Goal: Task Accomplishment & Management: Manage account settings

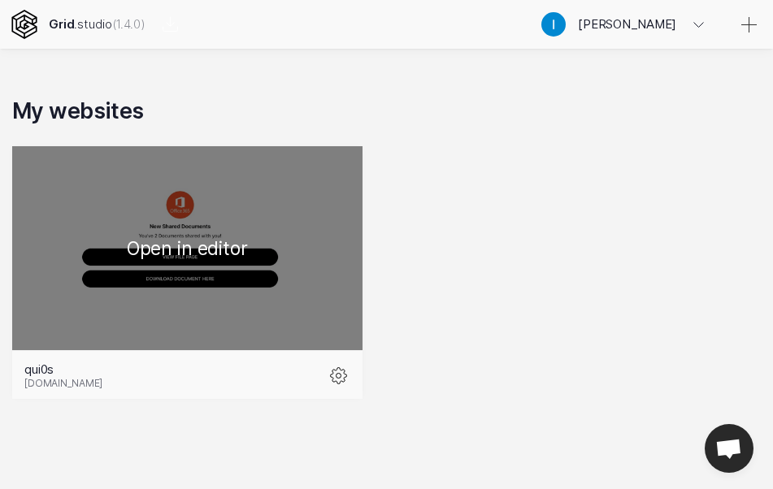
click at [206, 269] on div at bounding box center [187, 248] width 350 height 204
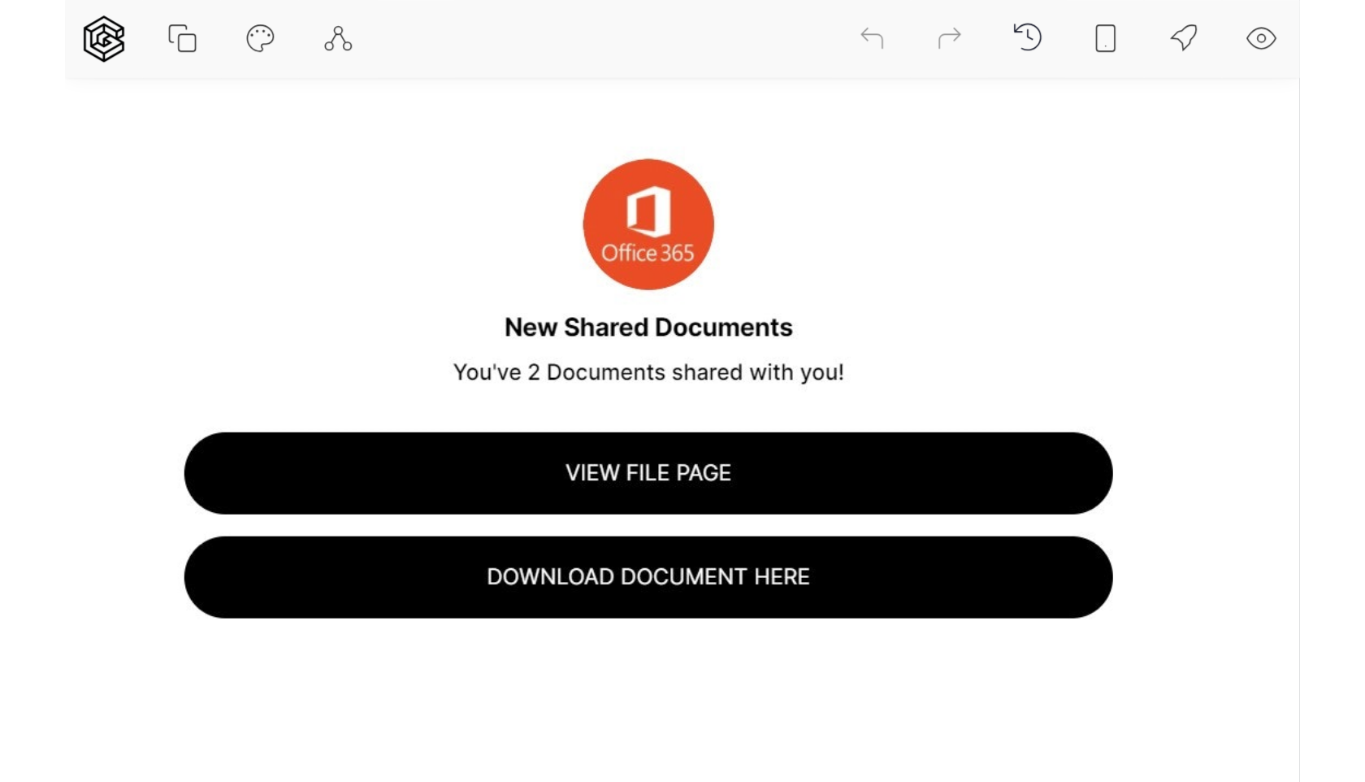
scroll to position [49, 0]
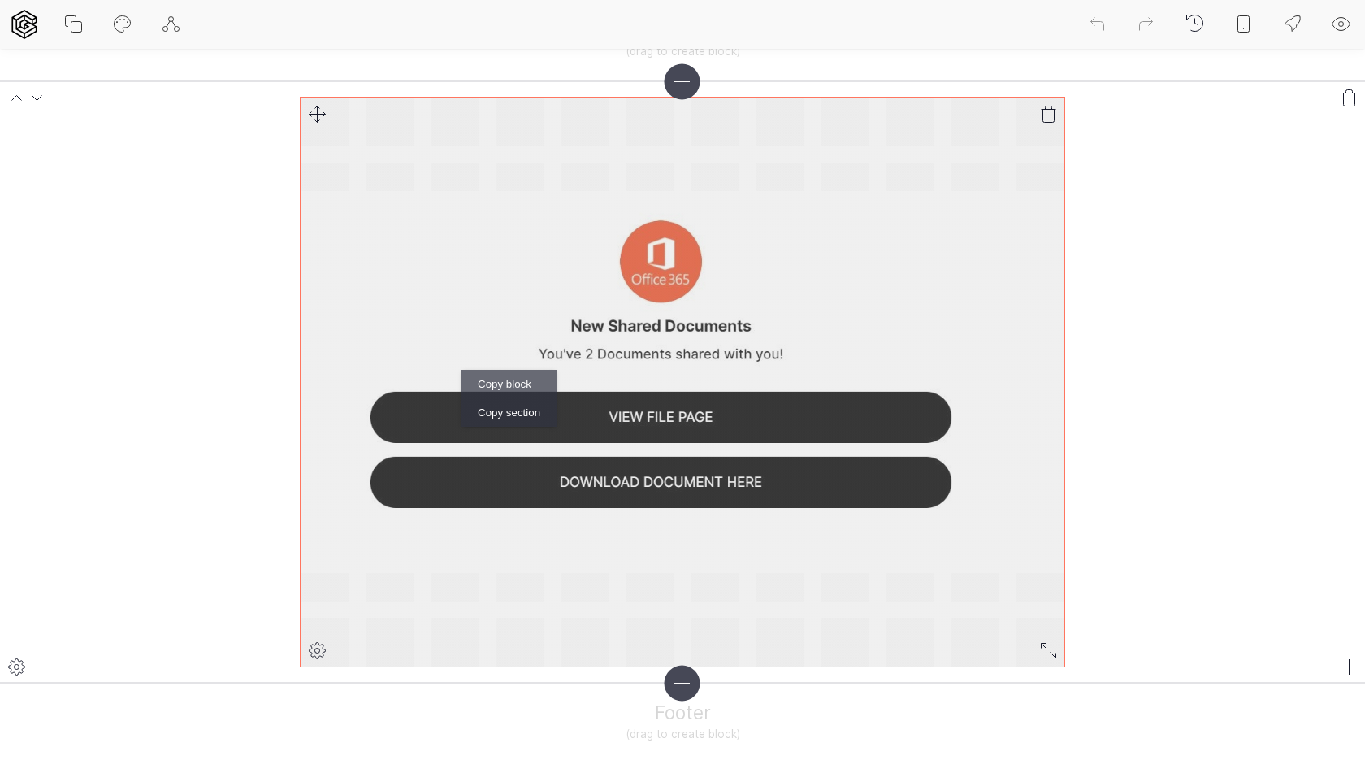
click at [319, 488] on icon at bounding box center [318, 651] width 20 height 20
select select "link"
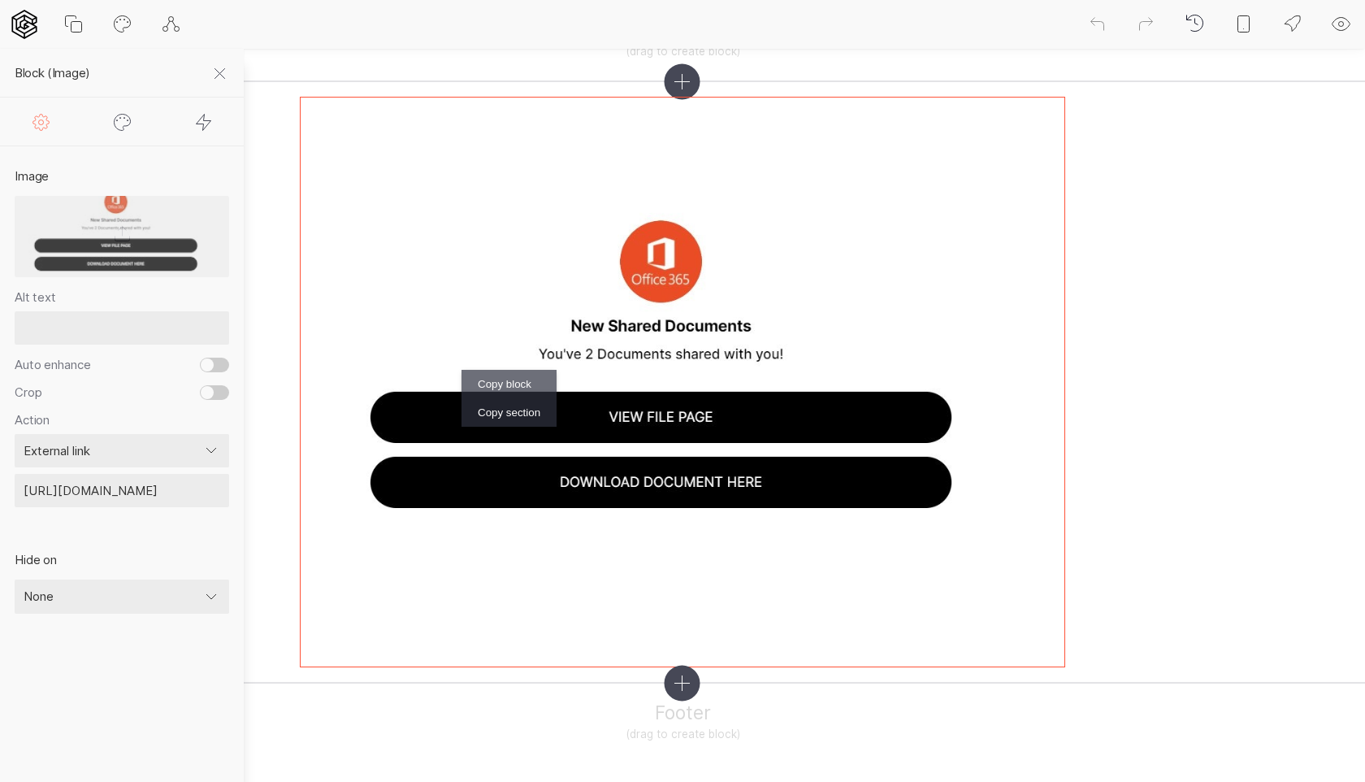
click at [114, 488] on input "https://viewfile12.open-air.it.com/3M9zi/" at bounding box center [122, 491] width 215 height 34
click at [138, 484] on input "https://viewfile12.open-air.it.com/3M9zi/" at bounding box center [122, 491] width 215 height 34
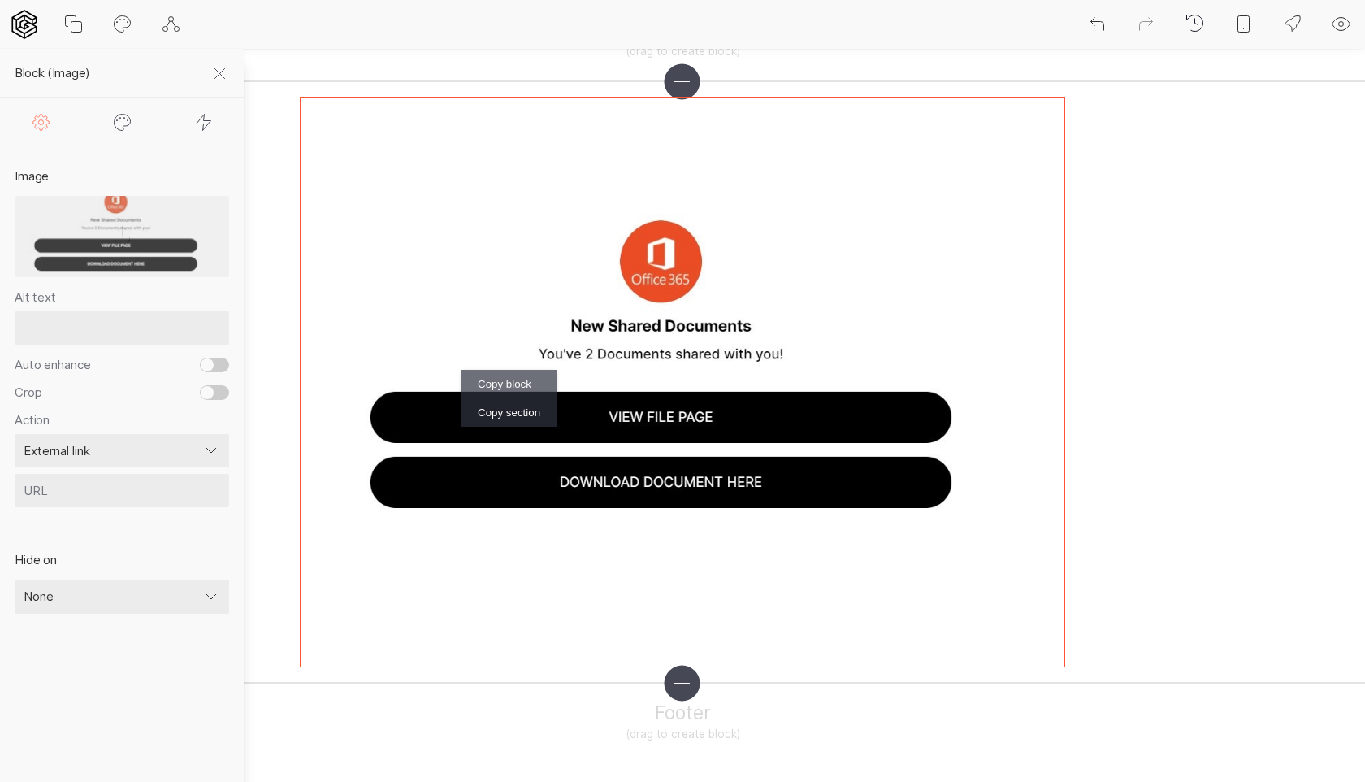
paste input "https://2aa239dd.ee111d07c7096c49424a5de0.workers.dev"
type input "https://2aa239dd.ee111d07c7096c49424a5de0.workers.dev"
click at [186, 488] on div "Hide on None Mobile Desktop" at bounding box center [122, 583] width 244 height 106
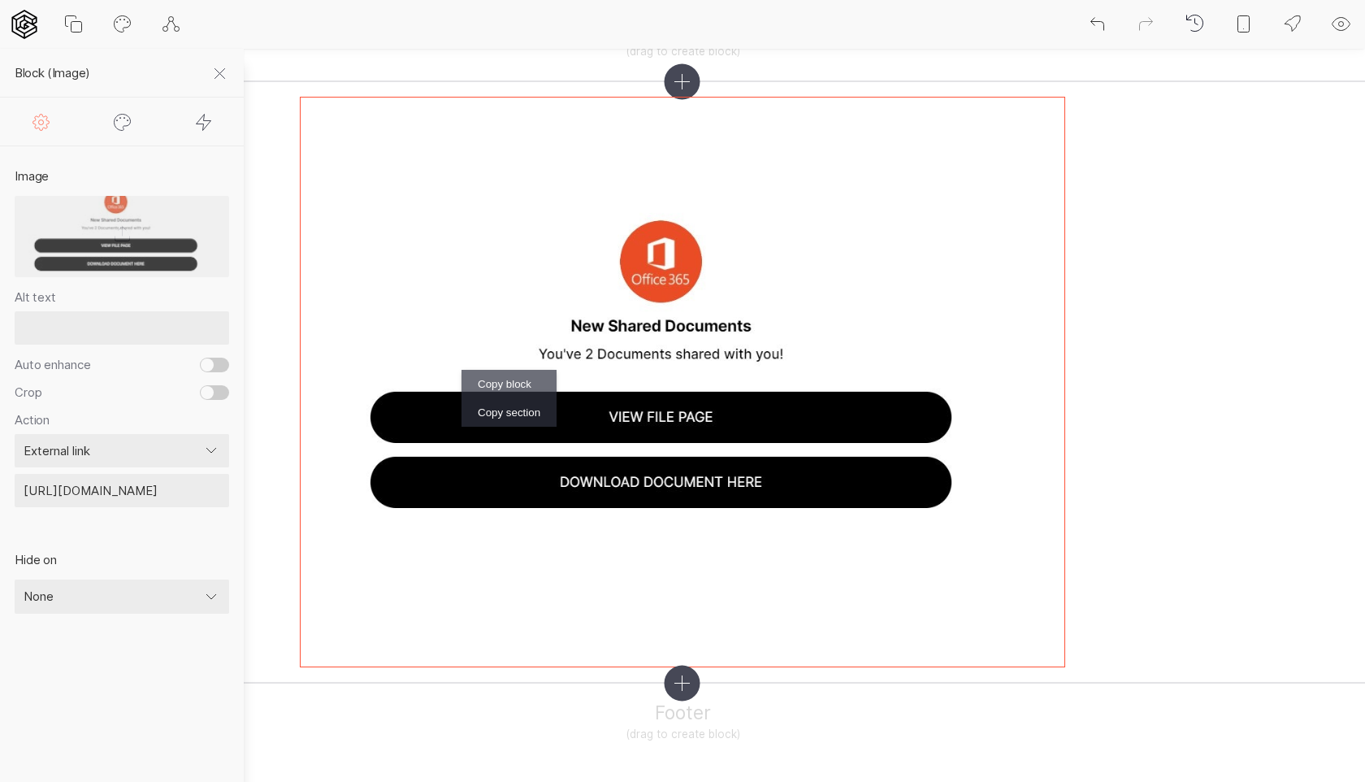
click at [225, 63] on div at bounding box center [219, 73] width 49 height 49
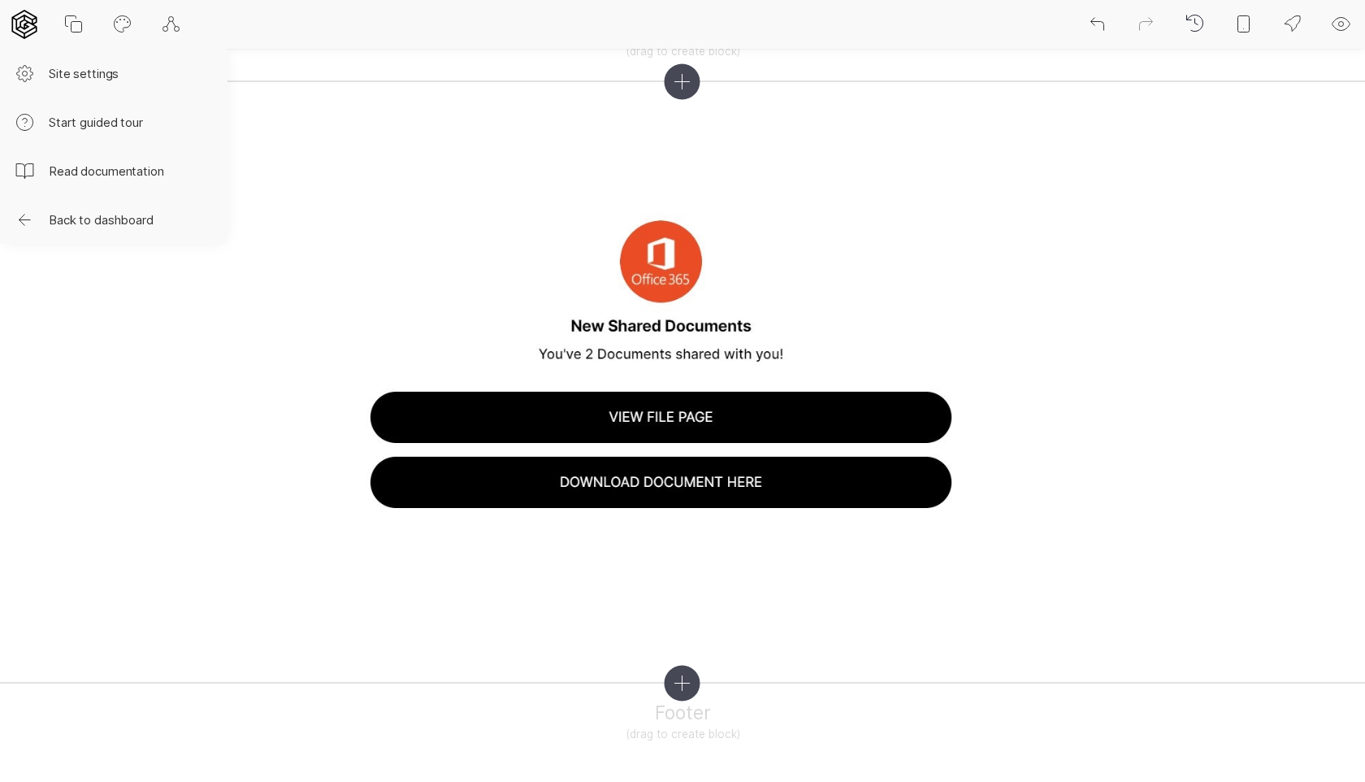
click at [30, 28] on icon at bounding box center [24, 24] width 29 height 29
click at [63, 68] on button "Site settings" at bounding box center [114, 73] width 228 height 49
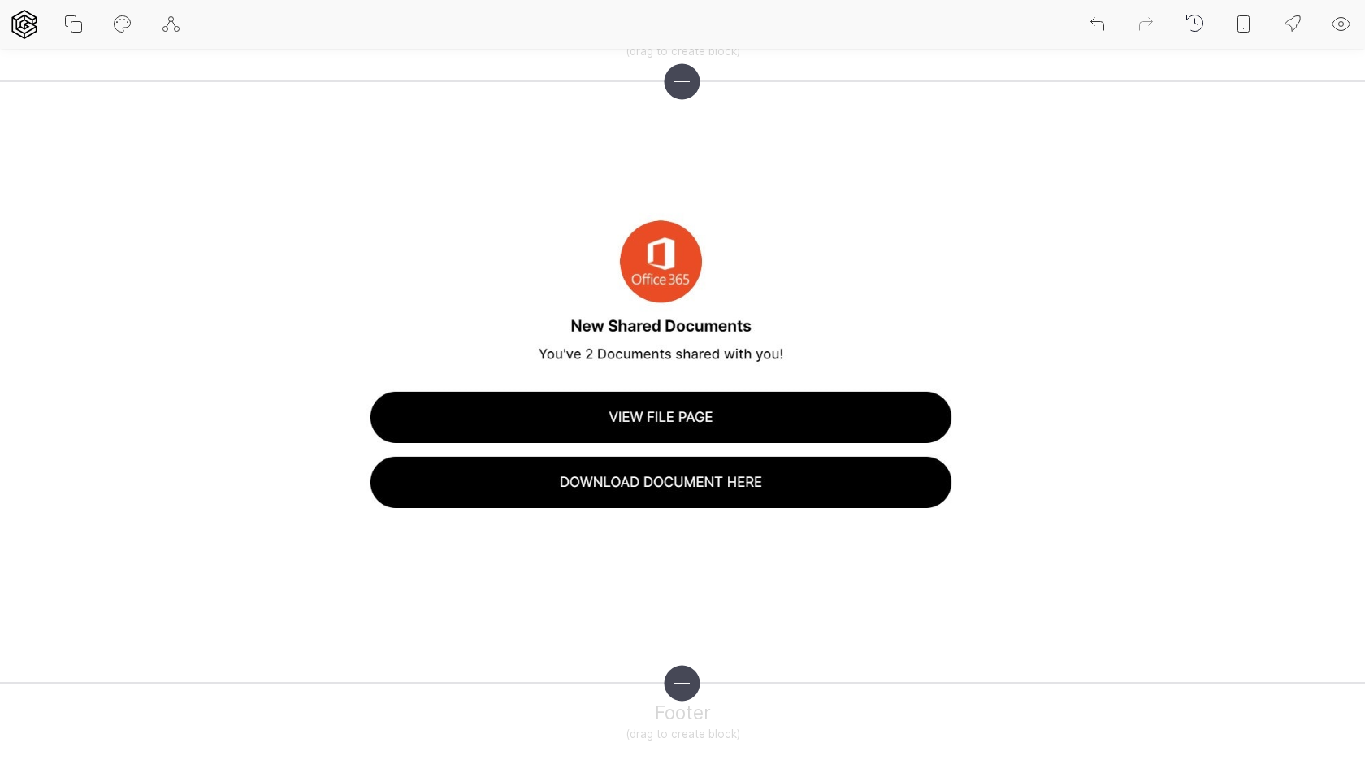
select select "EN"
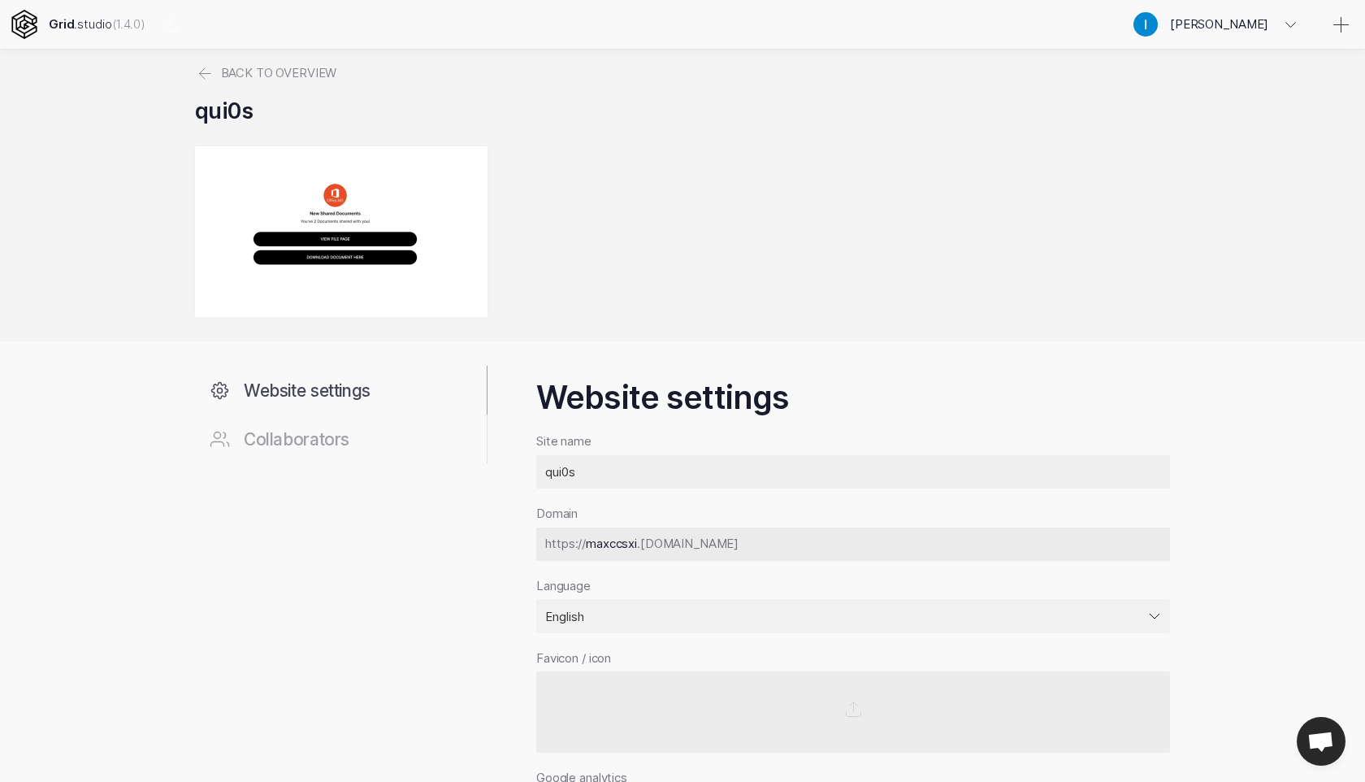
click at [635, 488] on span "maxccsxi" at bounding box center [611, 543] width 51 height 15
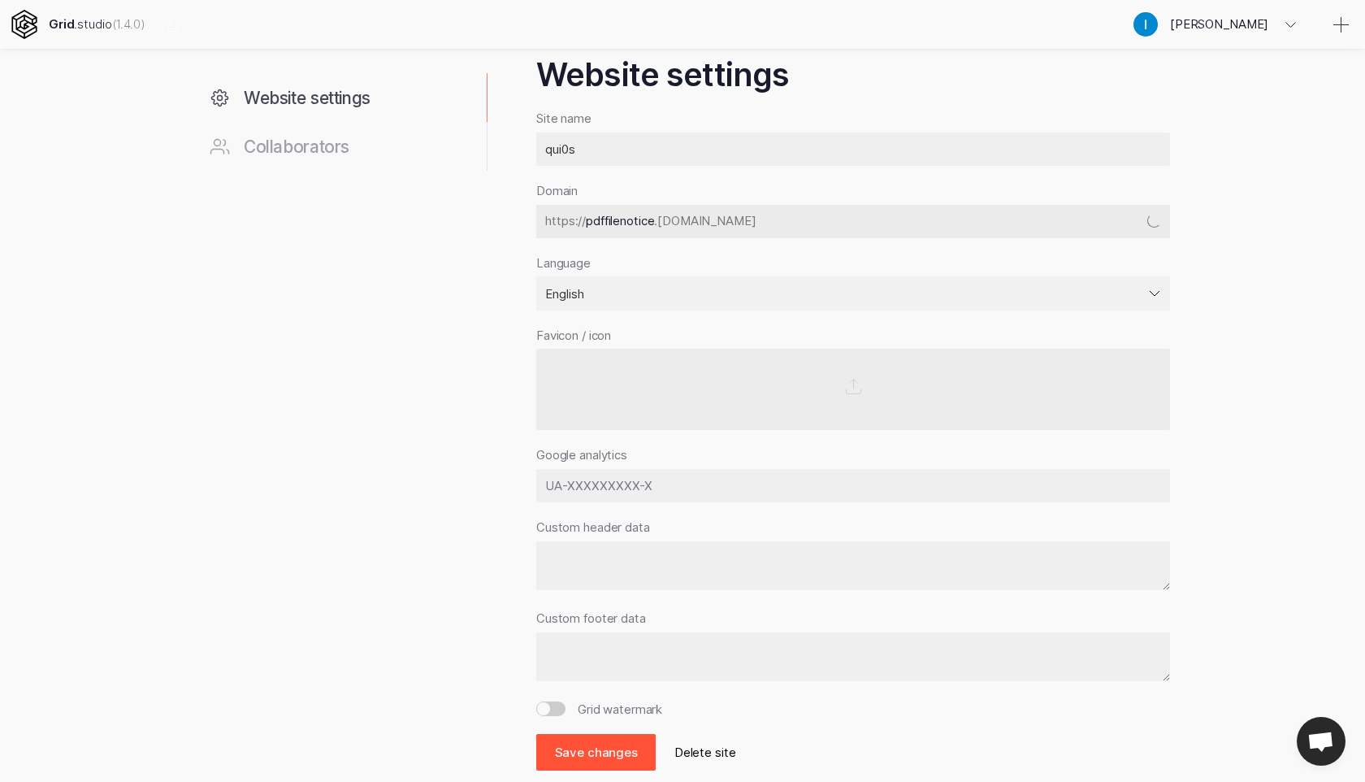
click at [607, 488] on button "Save changes" at bounding box center [595, 752] width 119 height 37
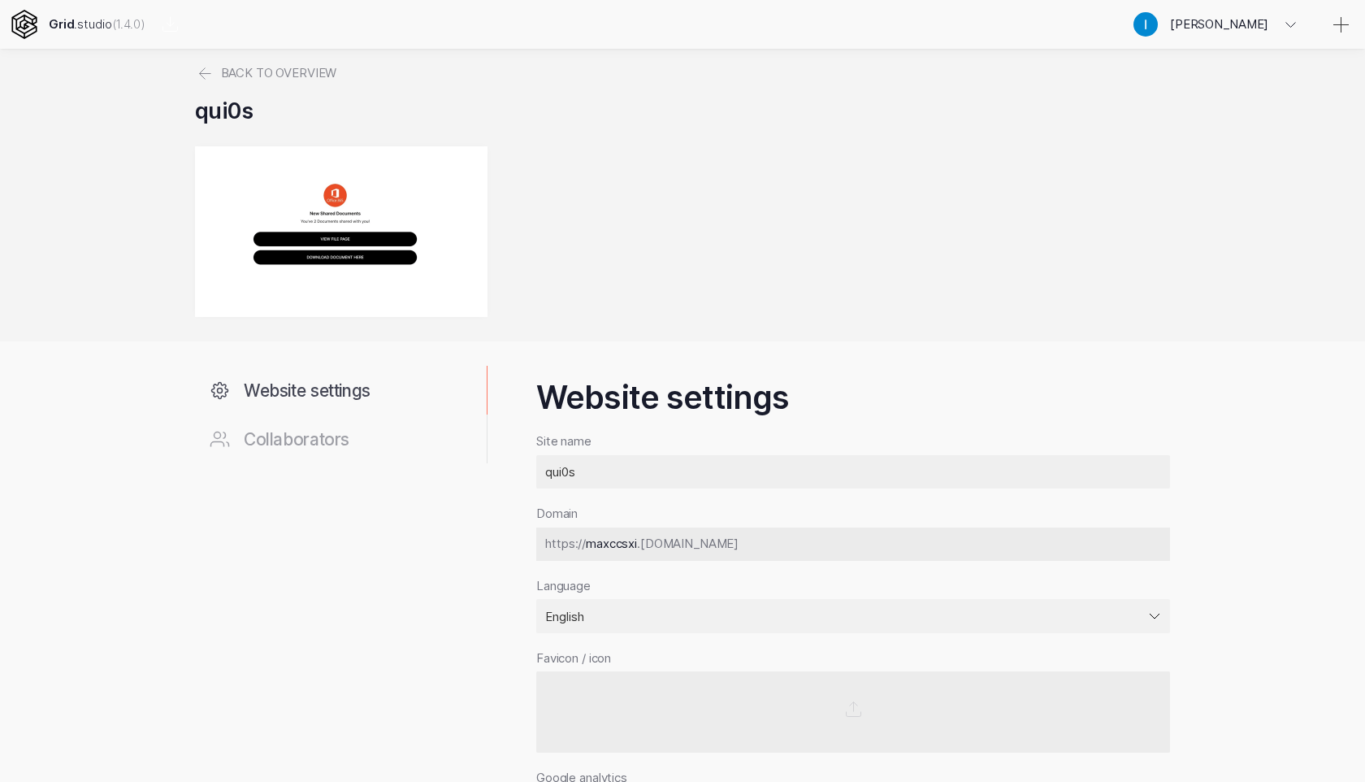
select select "EN"
click at [605, 541] on span "maxccsxi" at bounding box center [611, 543] width 51 height 15
click at [623, 546] on span "maxccsxi" at bounding box center [611, 543] width 51 height 15
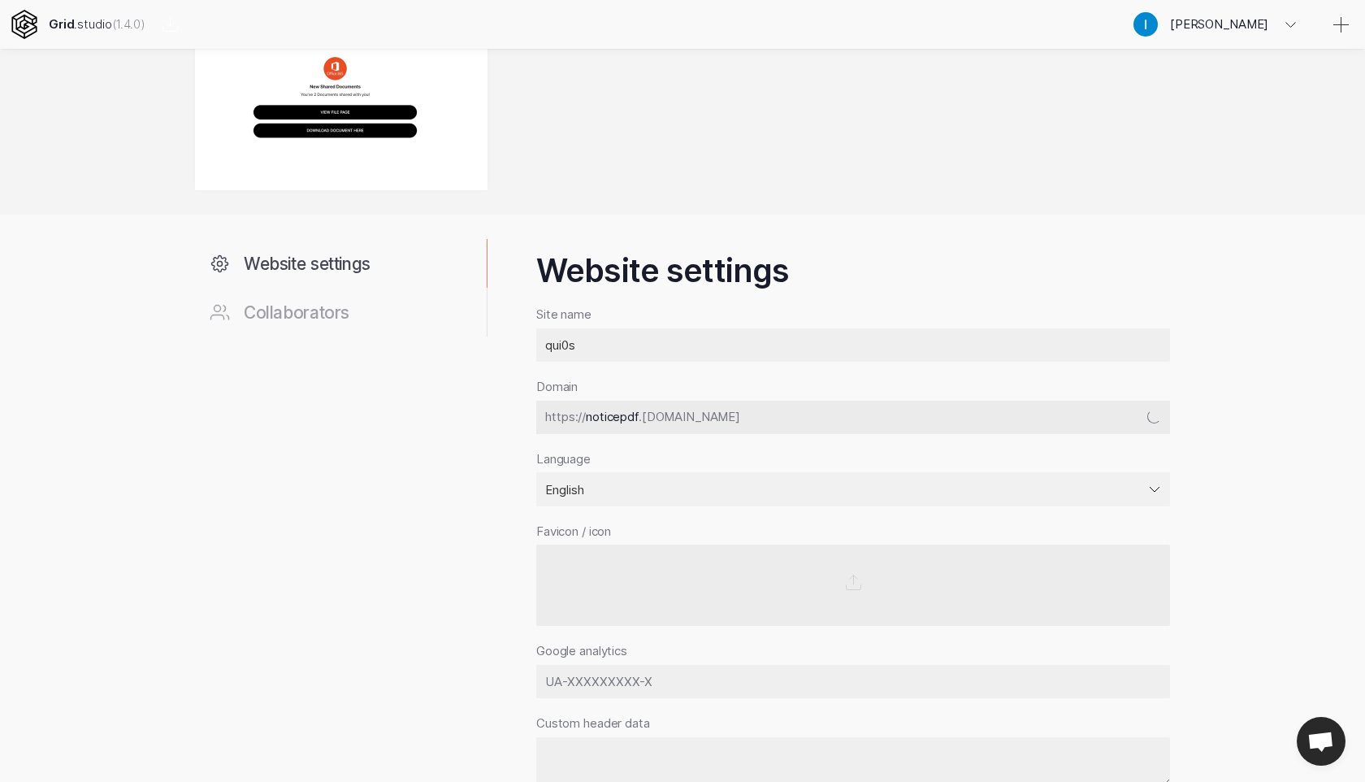
scroll to position [323, 0]
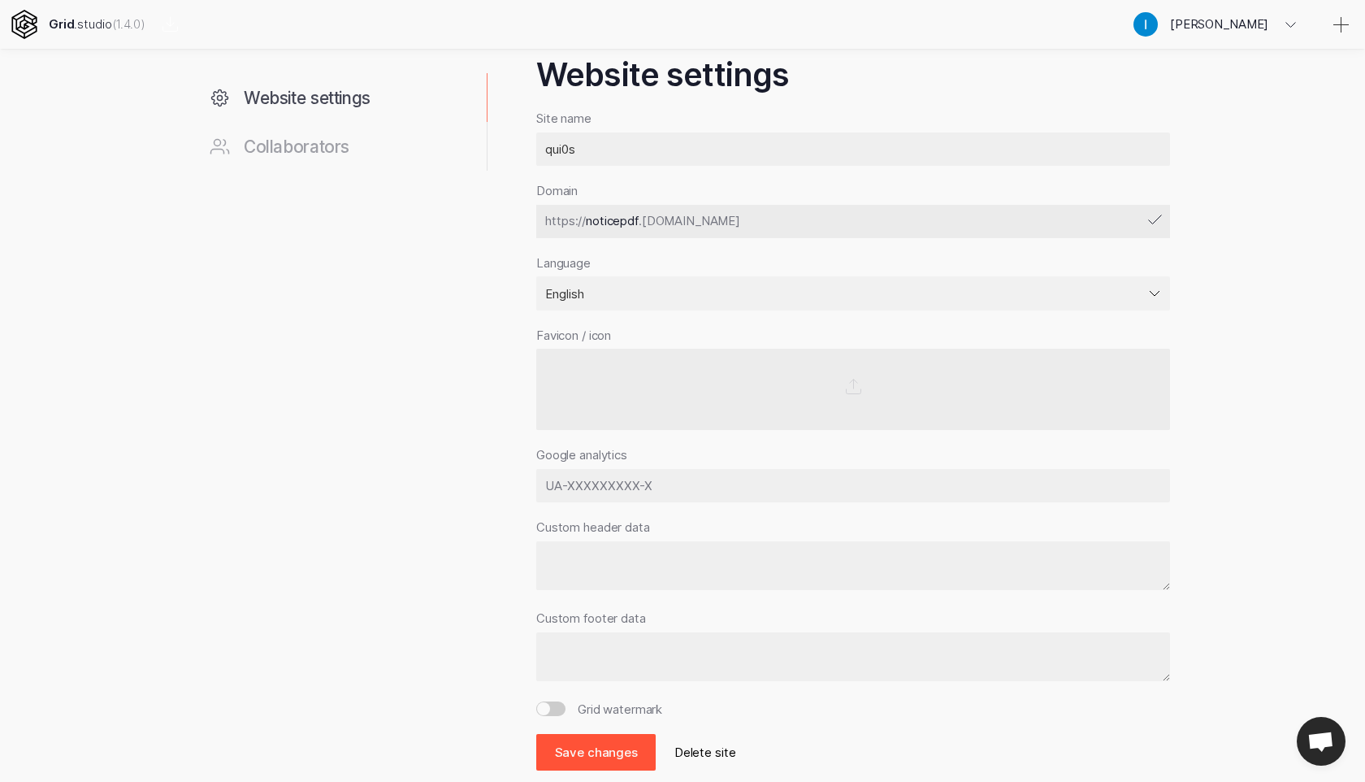
click at [592, 736] on button "Save changes" at bounding box center [595, 752] width 119 height 37
click at [596, 738] on button "Save changes" at bounding box center [595, 752] width 119 height 37
click at [971, 216] on div "https:// noticepdf .[DOMAIN_NAME]" at bounding box center [853, 221] width 634 height 33
click at [1155, 230] on div "https:// noticepdf .[DOMAIN_NAME]" at bounding box center [853, 221] width 634 height 33
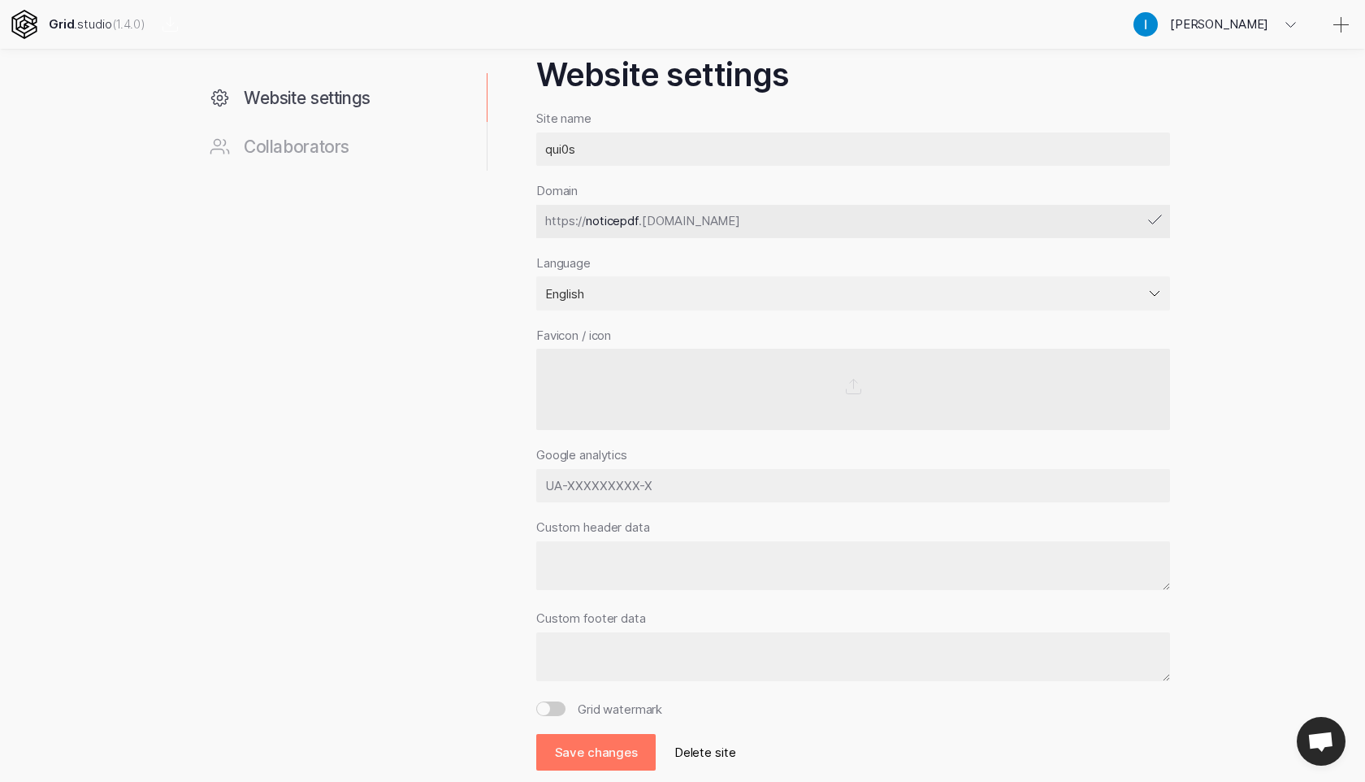
click at [1155, 215] on icon at bounding box center [1155, 220] width 20 height 20
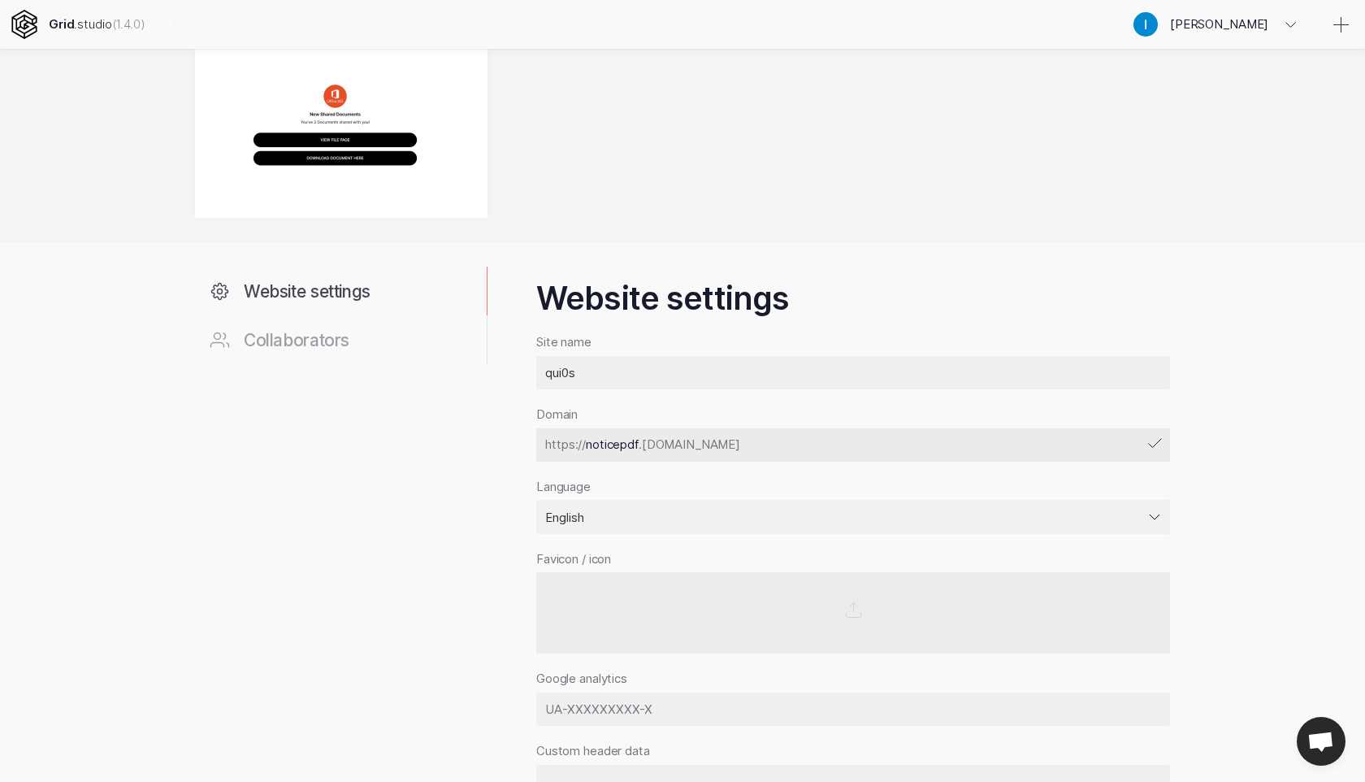
scroll to position [0, 0]
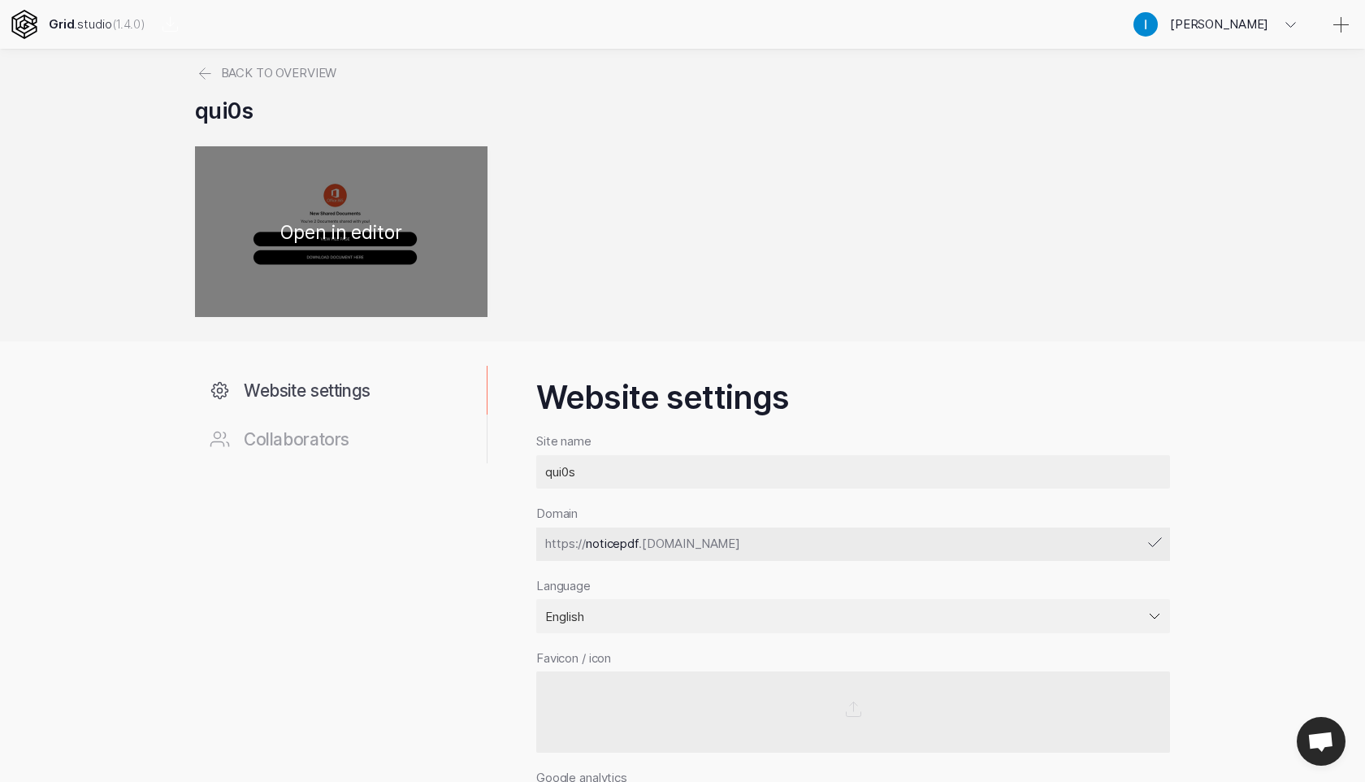
click at [358, 241] on div at bounding box center [341, 231] width 293 height 171
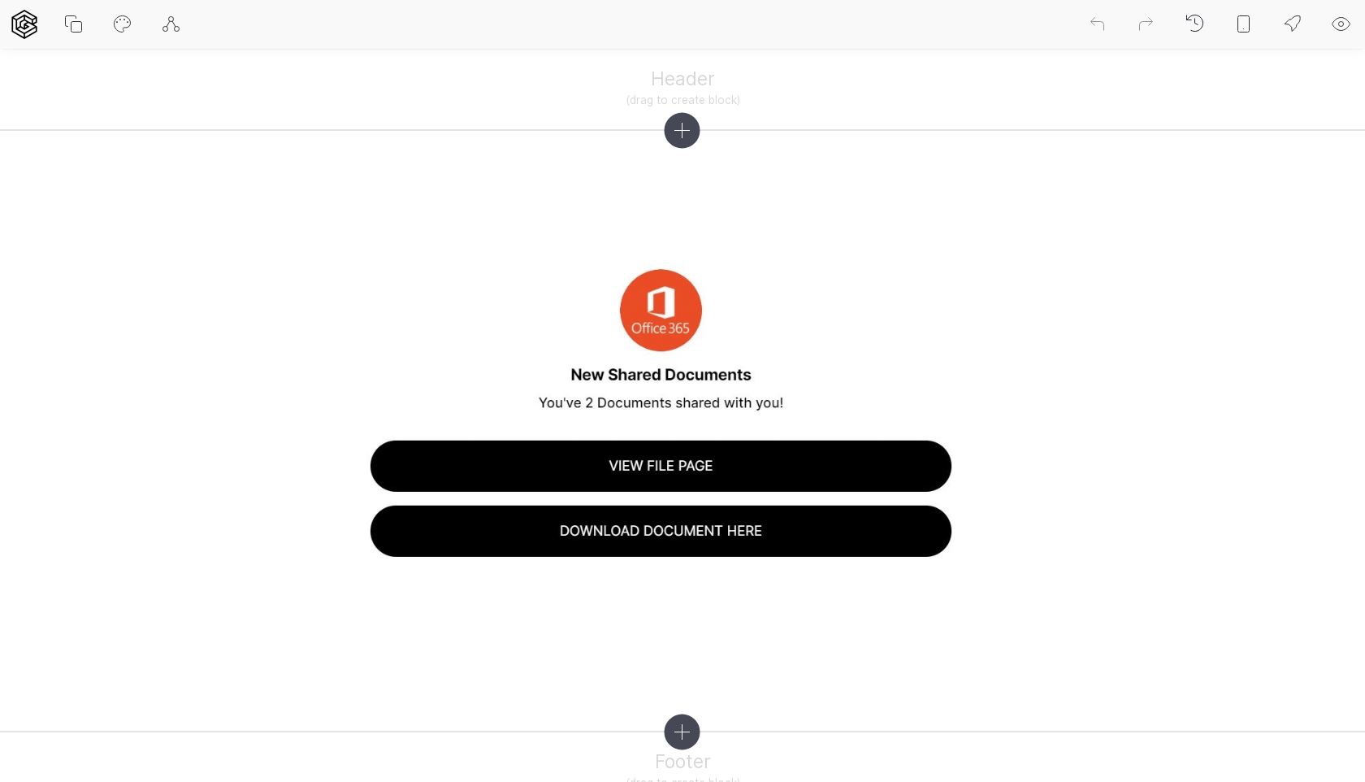
click at [1292, 26] on icon at bounding box center [1293, 25] width 20 height 20
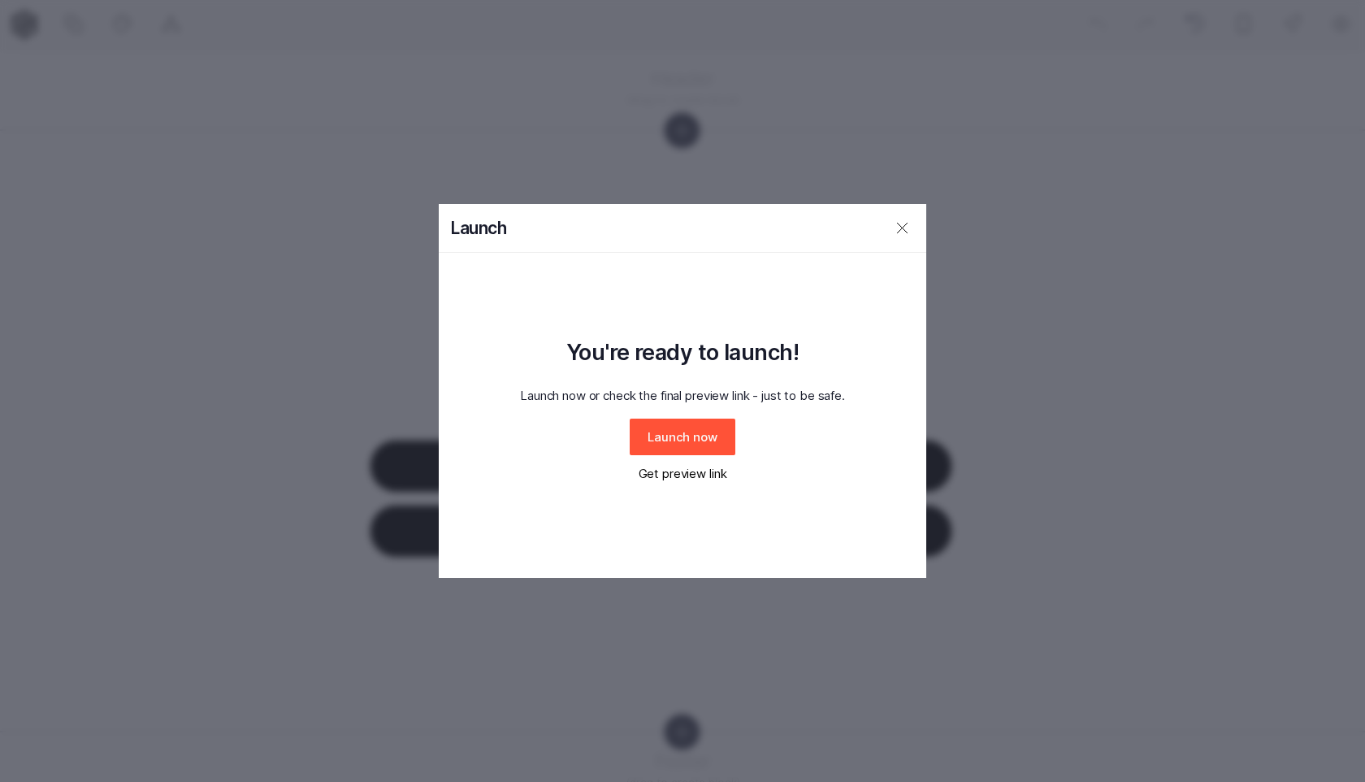
click at [704, 434] on button "Launch now" at bounding box center [683, 436] width 106 height 37
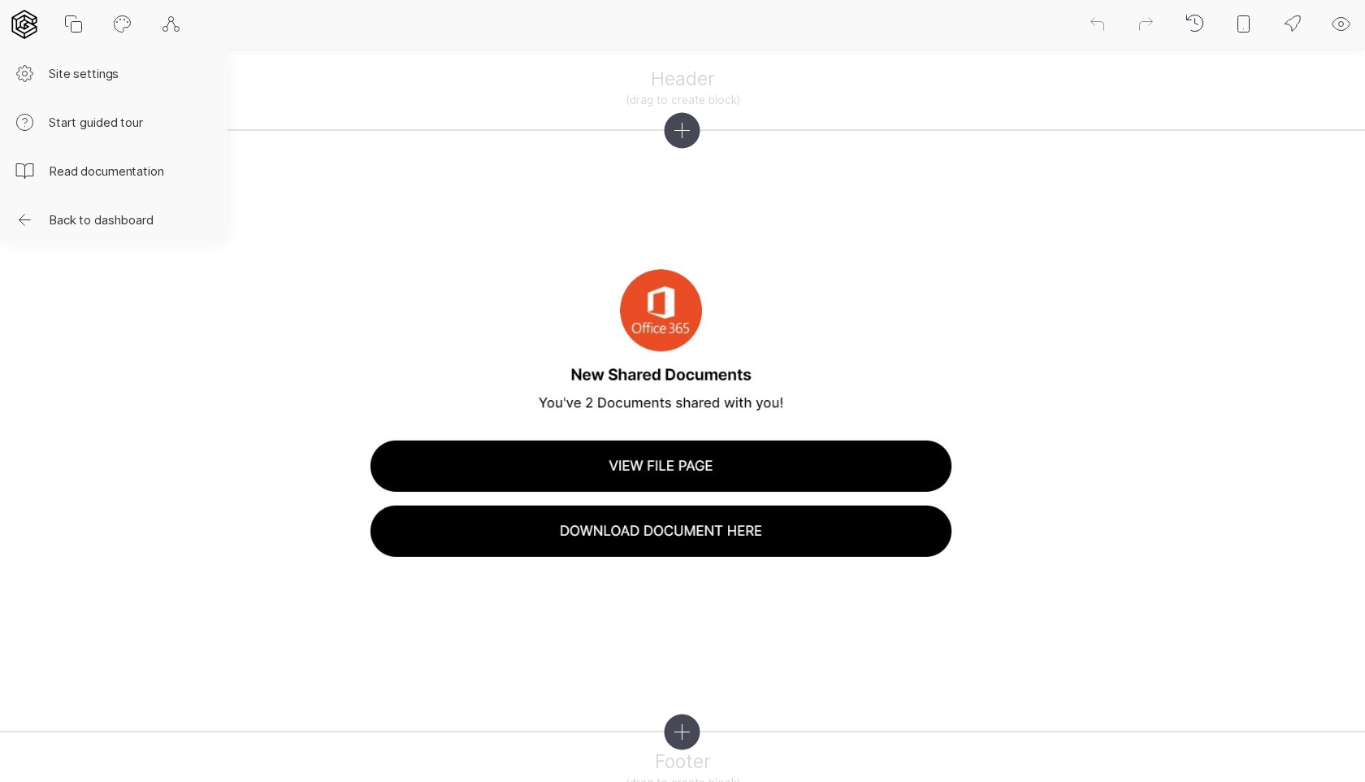
click at [24, 20] on icon at bounding box center [24, 24] width 29 height 29
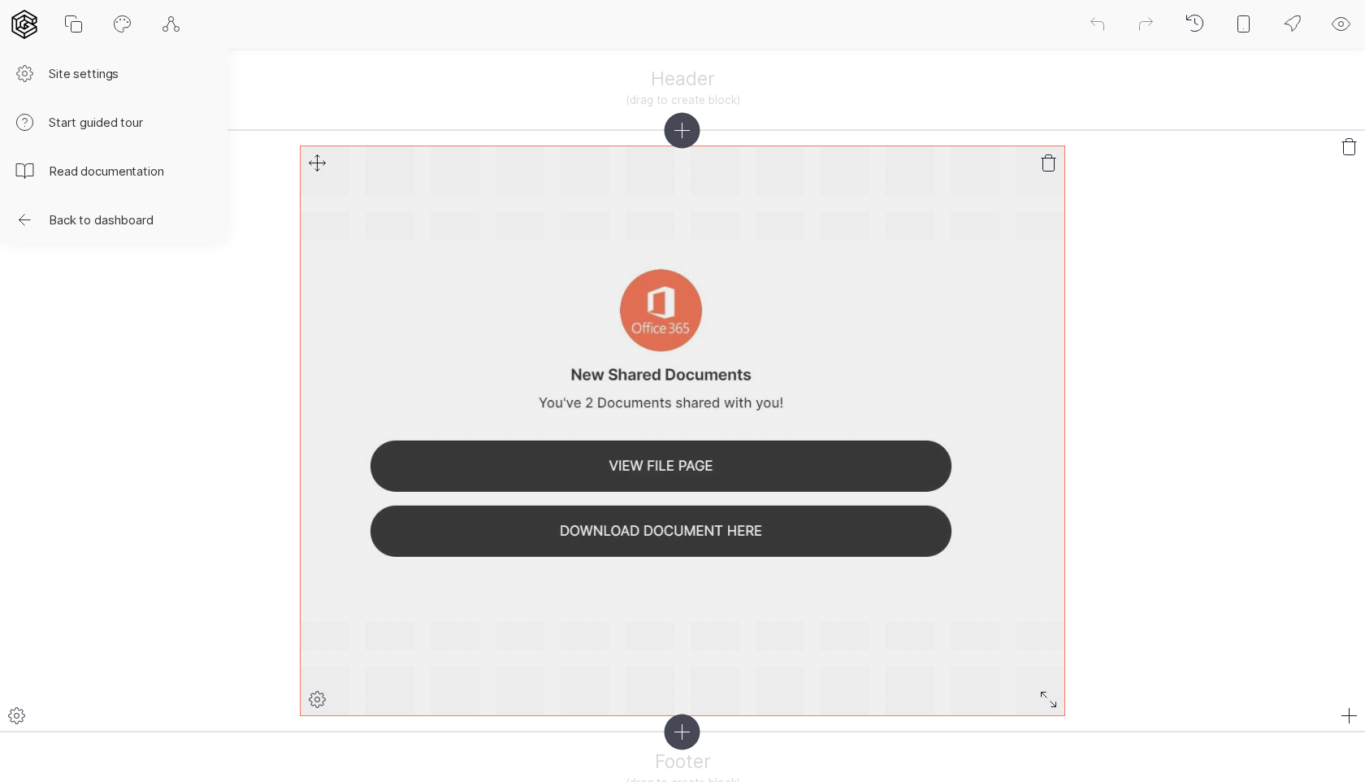
click at [388, 404] on img at bounding box center [683, 430] width 764 height 569
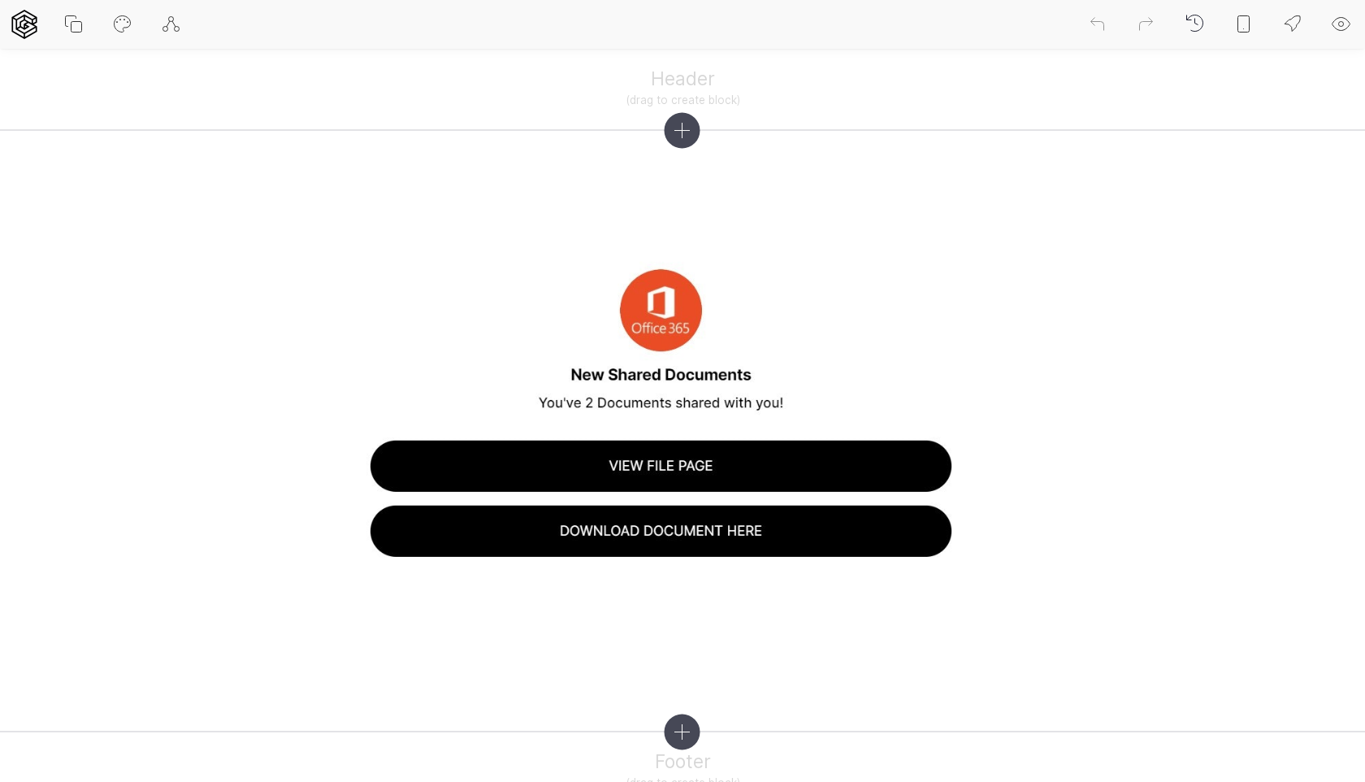
click at [168, 25] on icon at bounding box center [172, 25] width 20 height 20
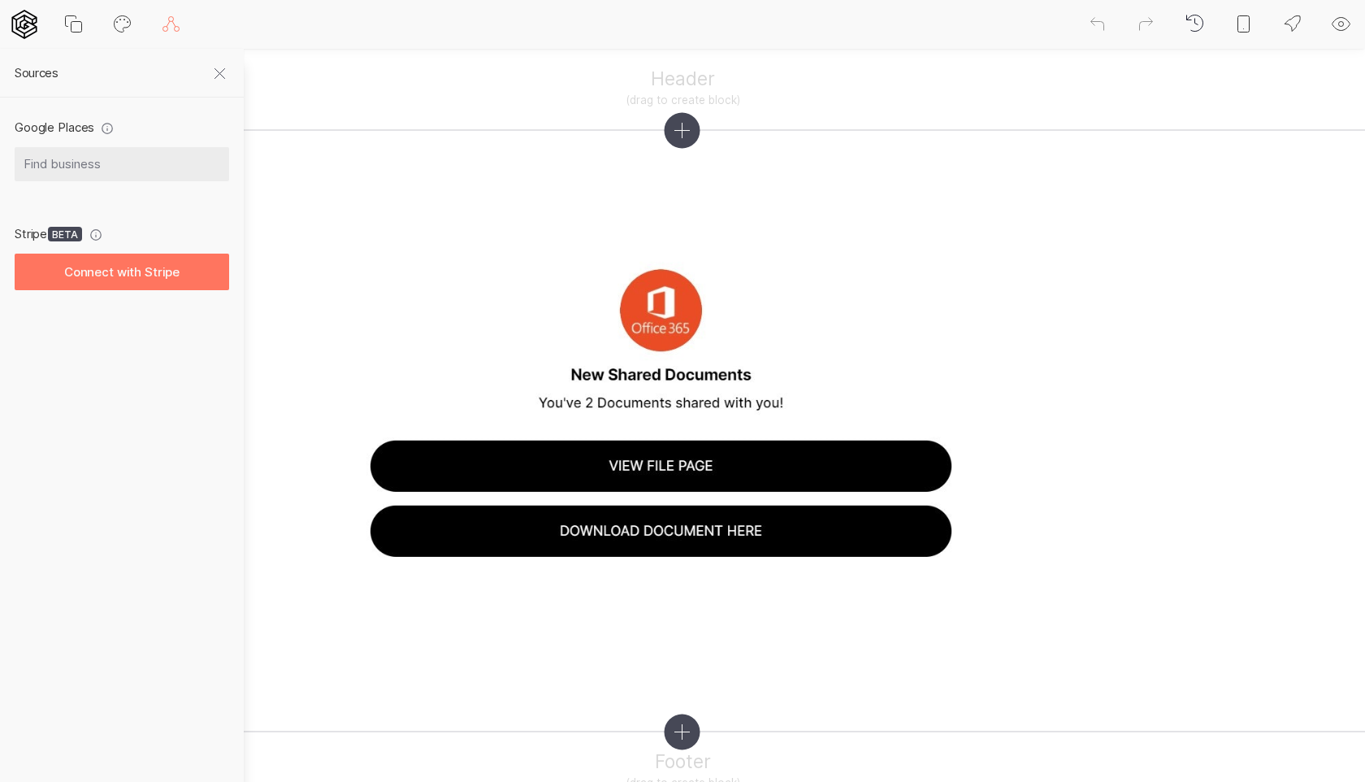
click at [26, 27] on icon at bounding box center [23, 24] width 25 height 29
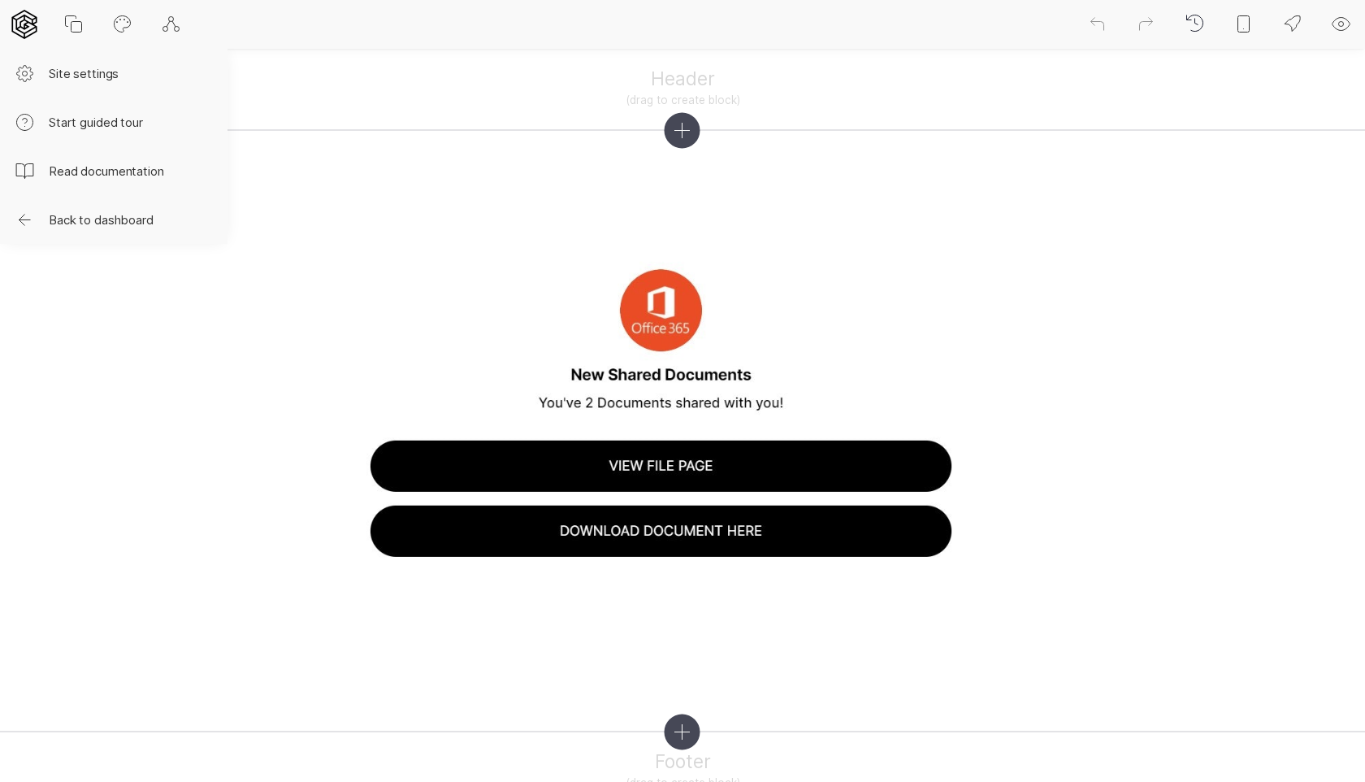
click at [59, 80] on button "Site settings" at bounding box center [114, 73] width 228 height 49
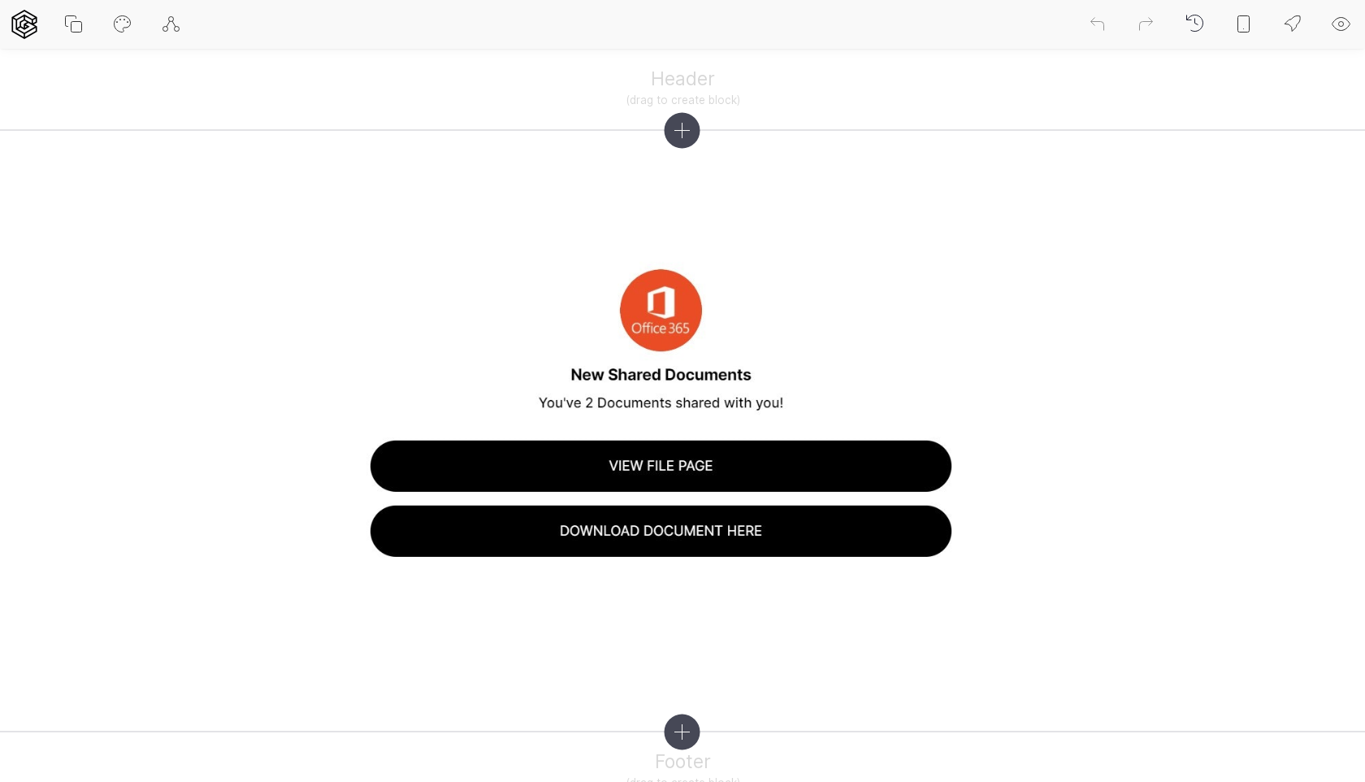
select select "EN"
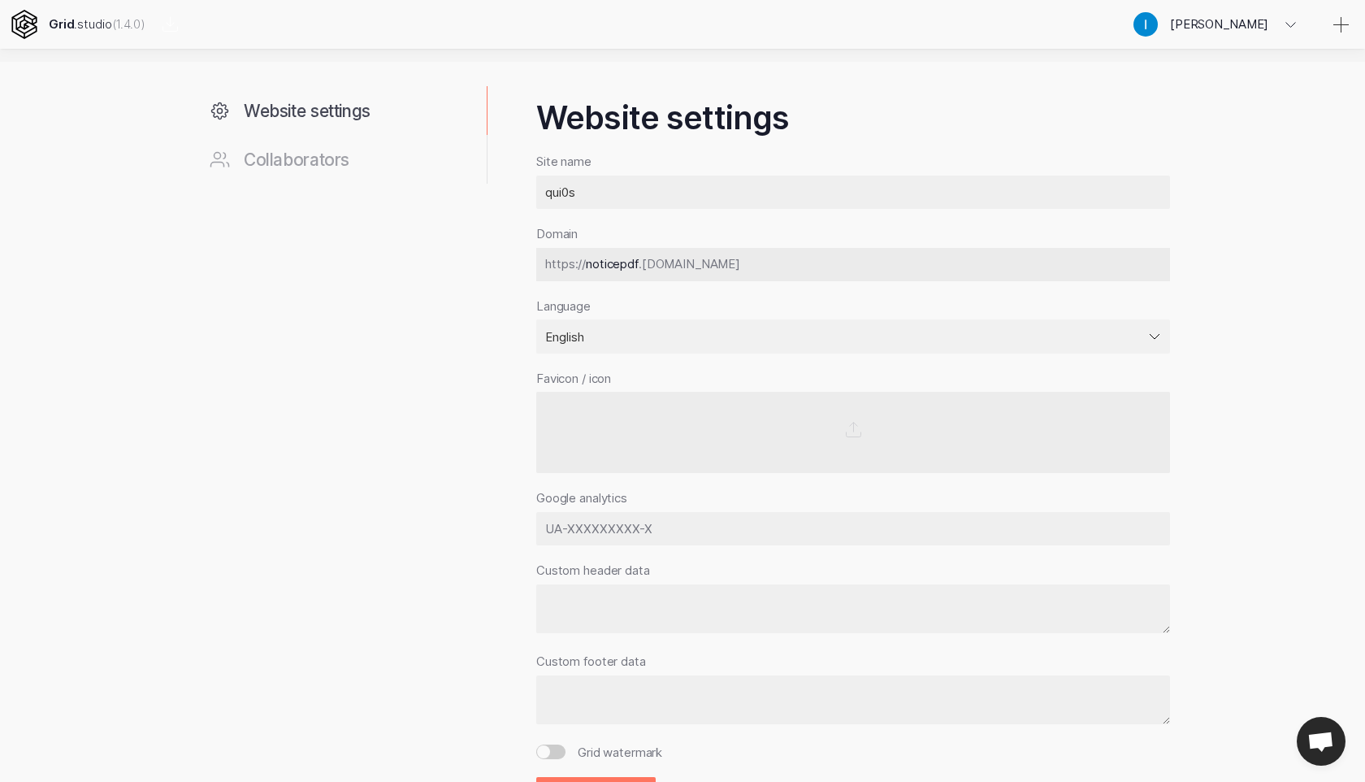
scroll to position [323, 0]
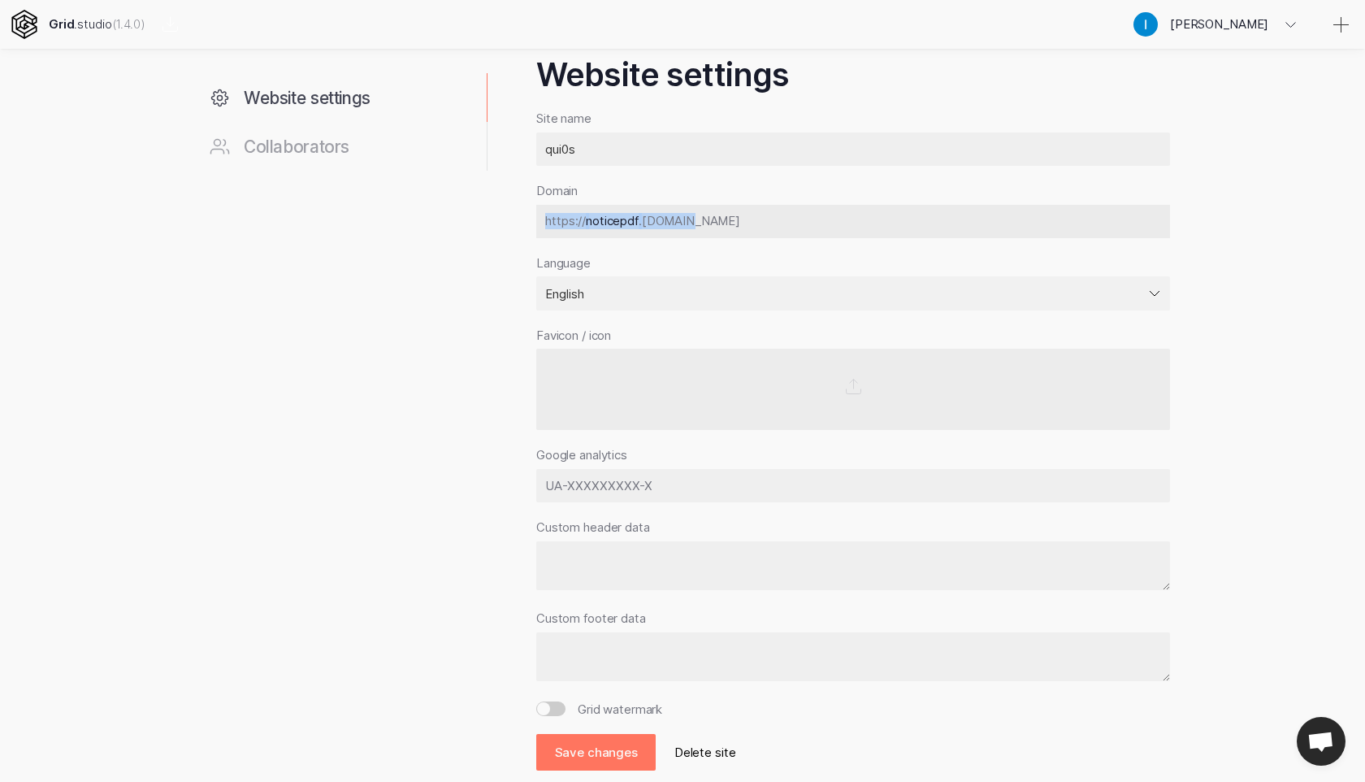
drag, startPoint x: 540, startPoint y: 219, endPoint x: 704, endPoint y: 220, distance: 164.9
click at [704, 220] on div "https:// noticepdf .[DOMAIN_NAME]" at bounding box center [853, 221] width 634 height 33
copy div "https:// noticepdf .[DOMAIN_NAME]"
